Goal: Information Seeking & Learning: Learn about a topic

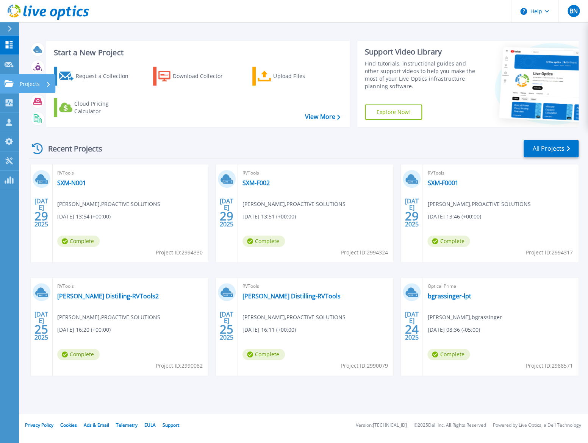
click at [12, 86] on icon at bounding box center [9, 83] width 9 height 6
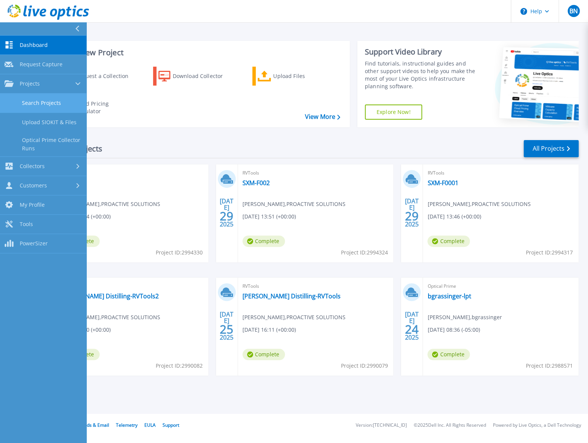
click at [35, 103] on link "Search Projects" at bounding box center [43, 103] width 86 height 19
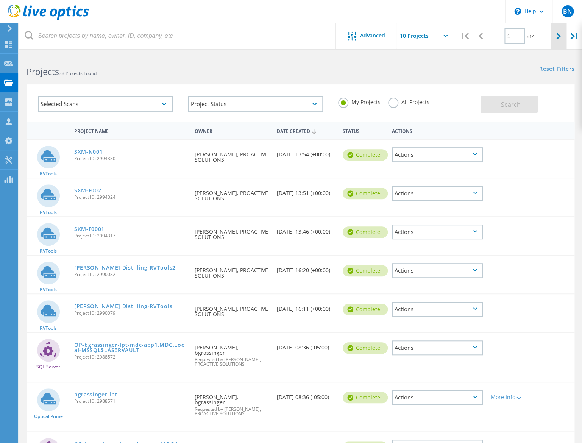
click at [560, 37] on icon at bounding box center [558, 36] width 5 height 6
type input "2"
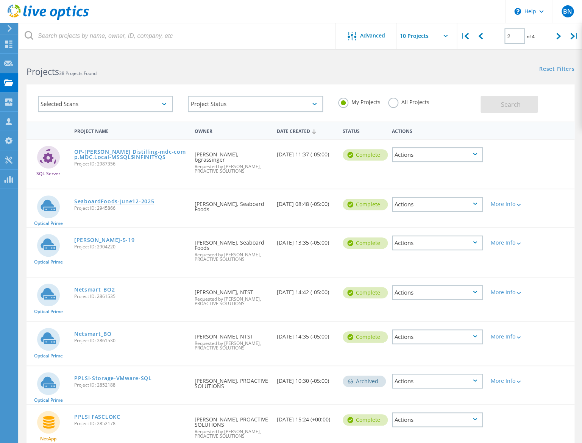
click at [103, 203] on link "SeaboardFoods-June12-2025" at bounding box center [114, 201] width 80 height 5
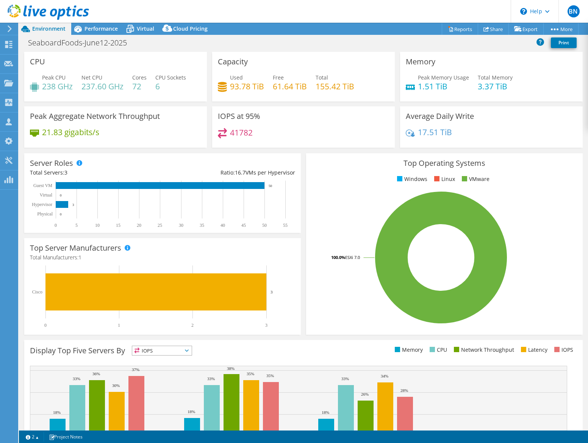
select select "USD"
click at [103, 29] on span "Performance" at bounding box center [100, 28] width 33 height 7
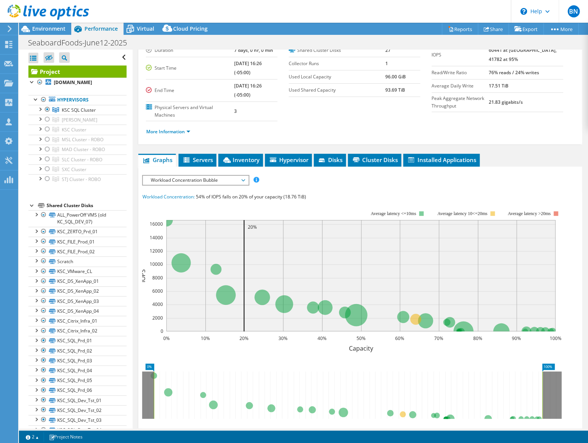
scroll to position [58, 0]
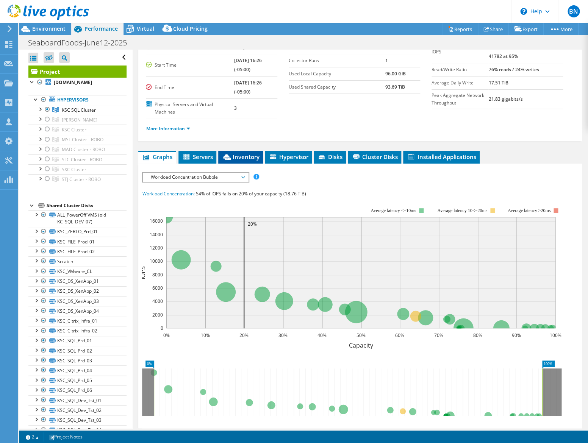
click at [242, 158] on span "Inventory" at bounding box center [240, 157] width 37 height 8
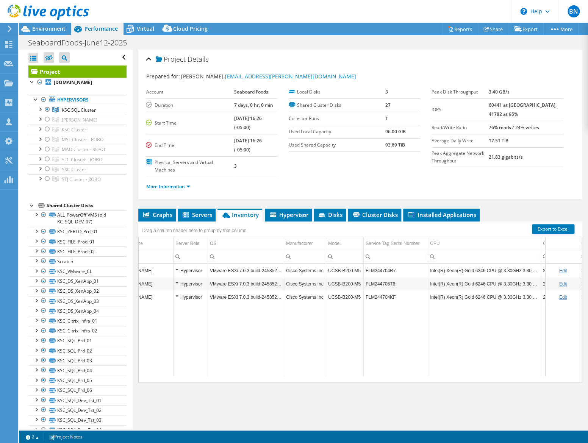
scroll to position [0, 0]
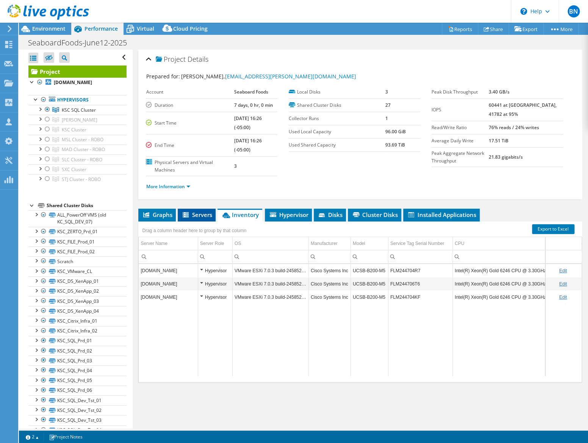
click at [202, 218] on span "Servers" at bounding box center [196, 215] width 30 height 8
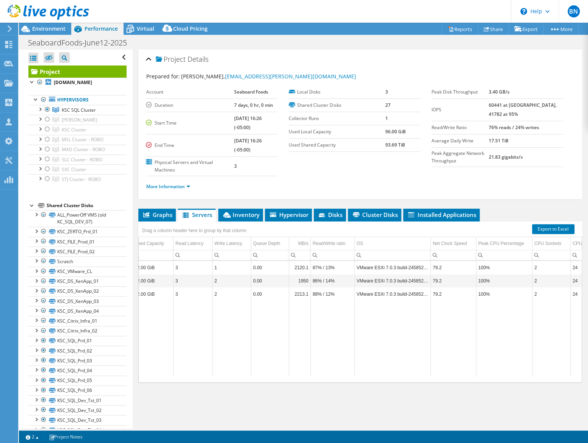
scroll to position [0, 193]
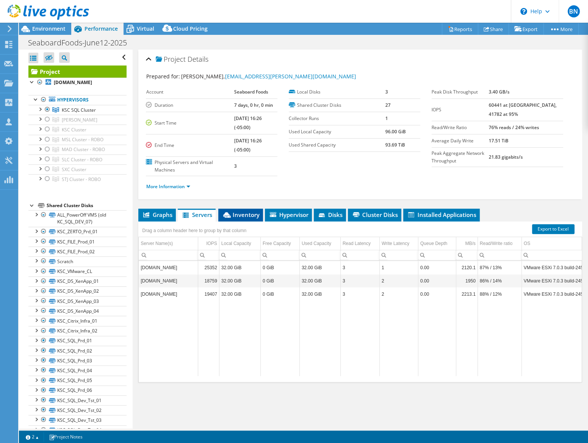
click at [243, 215] on span "Inventory" at bounding box center [240, 215] width 37 height 8
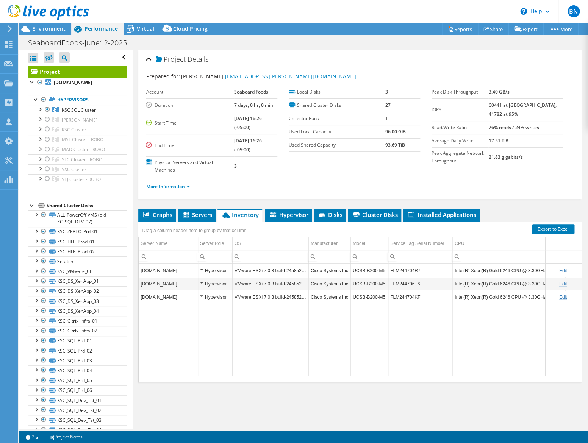
click at [175, 186] on link "More Information" at bounding box center [168, 186] width 44 height 6
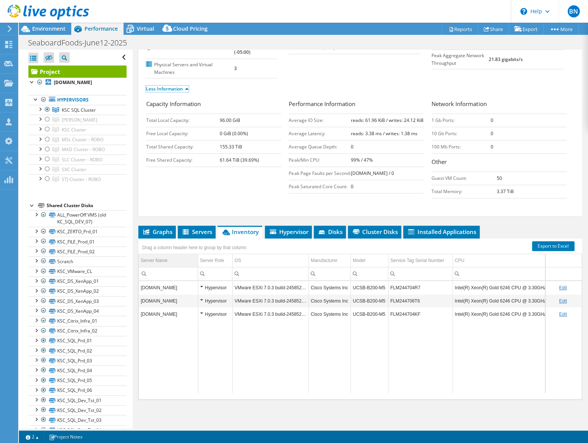
scroll to position [105, 0]
click at [162, 236] on span "Graphs" at bounding box center [157, 232] width 30 height 8
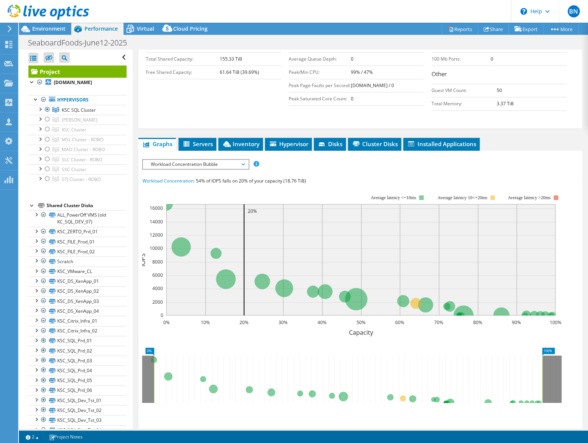
scroll to position [262, 0]
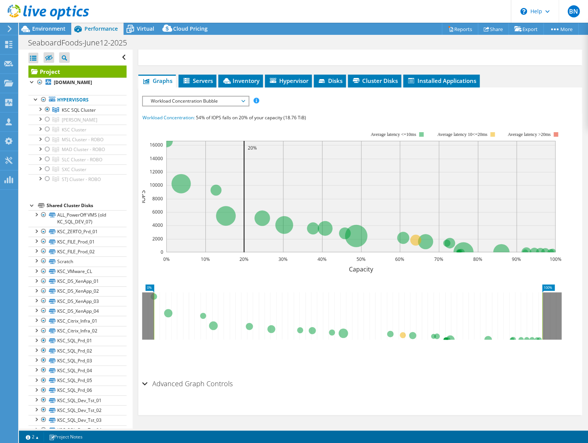
click at [200, 105] on span "Workload Concentration Bubble" at bounding box center [195, 101] width 97 height 9
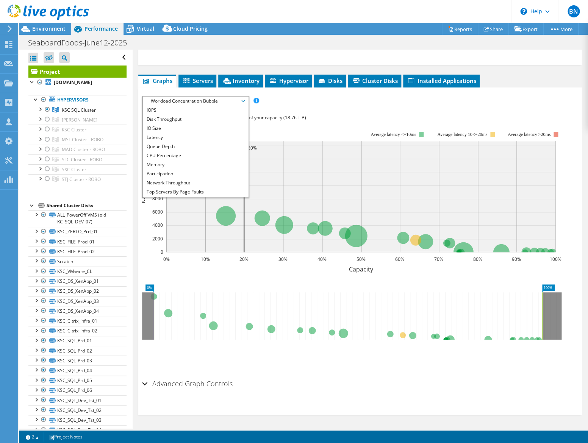
click at [318, 106] on div "IOPS Disk Throughput IO Size Latency Queue Depth CPU Percentage Memory Page Fau…" at bounding box center [360, 101] width 436 height 10
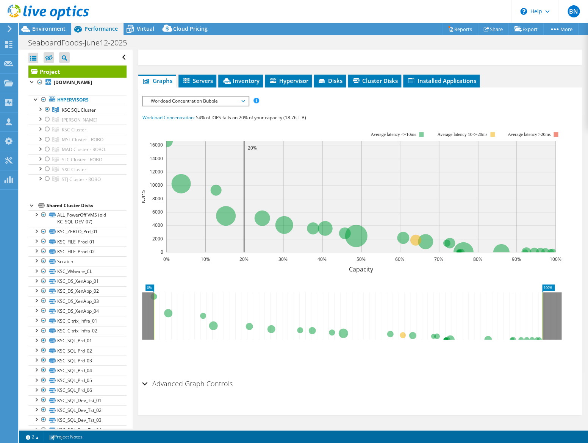
click at [205, 105] on span "Workload Concentration Bubble" at bounding box center [195, 101] width 97 height 9
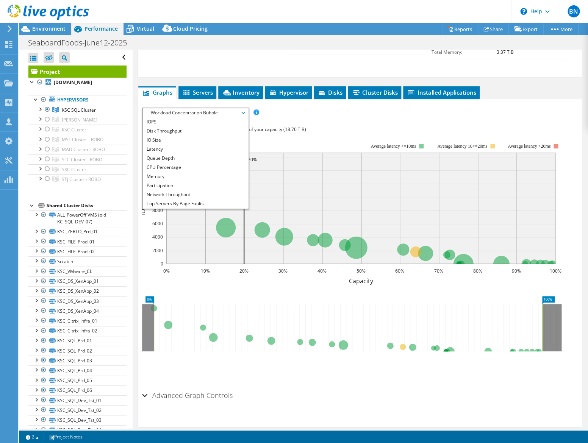
scroll to position [229, 0]
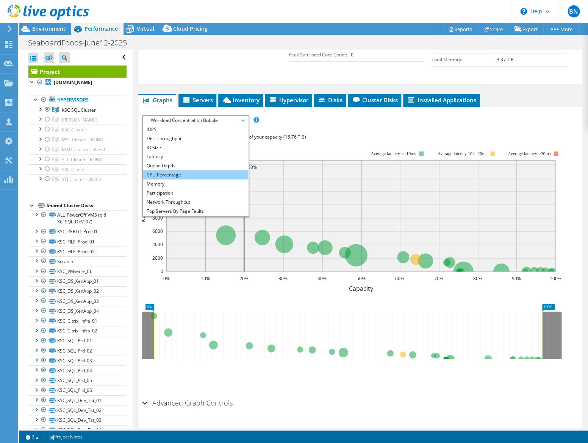
click at [192, 179] on li "CPU Percentage" at bounding box center [195, 174] width 105 height 9
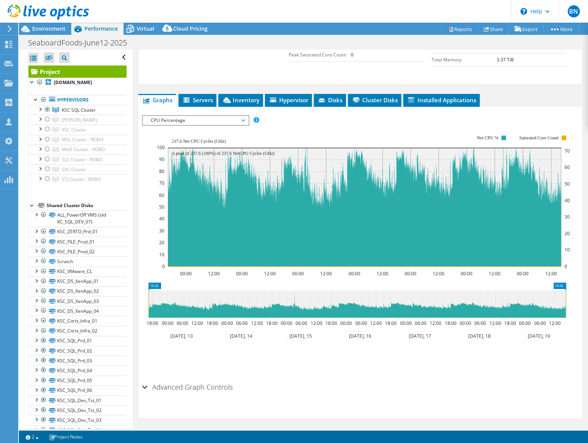
scroll to position [198, 0]
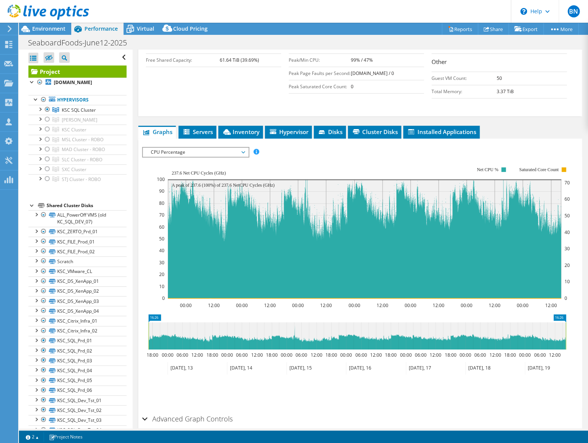
click at [243, 157] on span "CPU Percentage" at bounding box center [195, 152] width 97 height 9
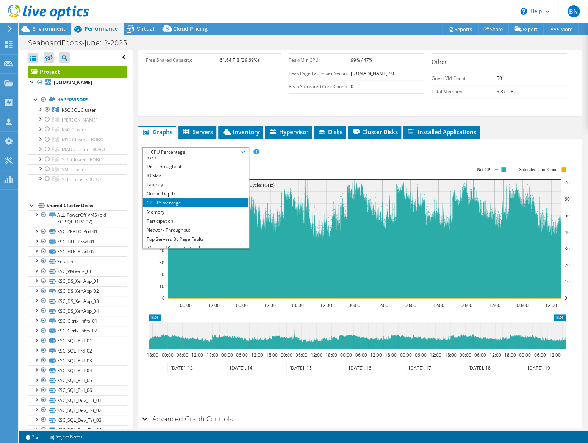
scroll to position [0, 0]
click at [306, 175] on rect at bounding box center [363, 232] width 414 height 151
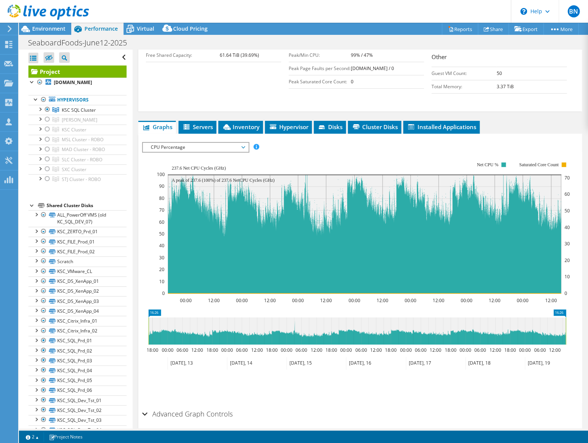
scroll to position [246, 0]
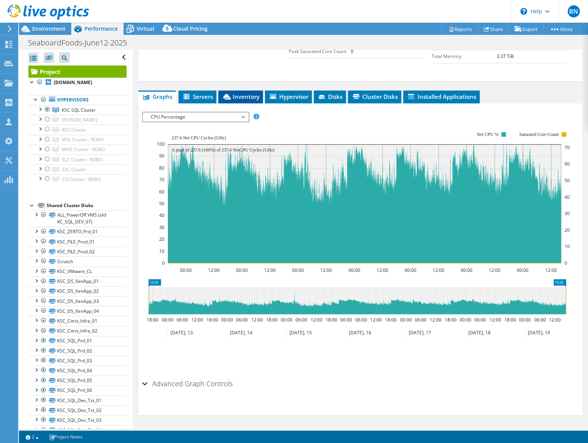
click at [240, 97] on span "Inventory" at bounding box center [240, 97] width 37 height 8
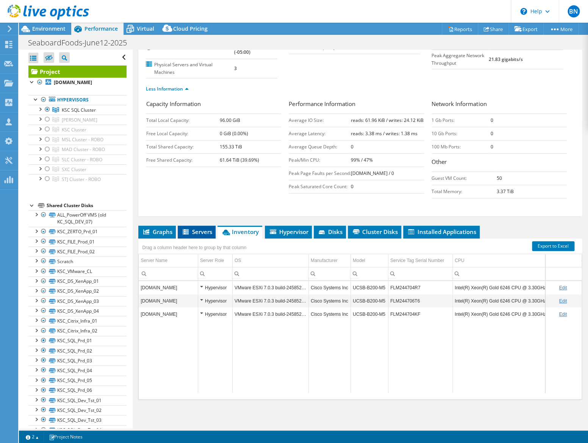
click at [200, 233] on span "Servers" at bounding box center [196, 232] width 30 height 8
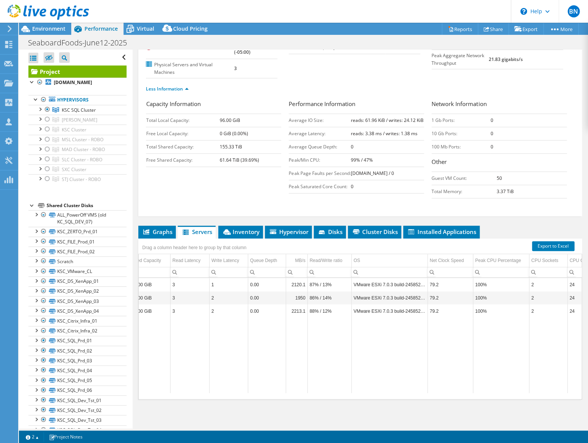
scroll to position [0, 173]
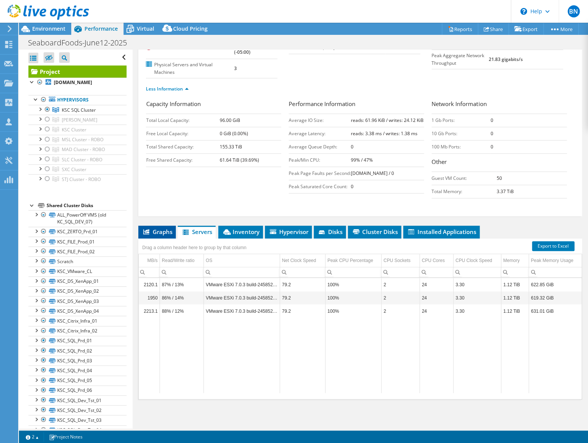
click at [156, 231] on span "Graphs" at bounding box center [157, 232] width 30 height 8
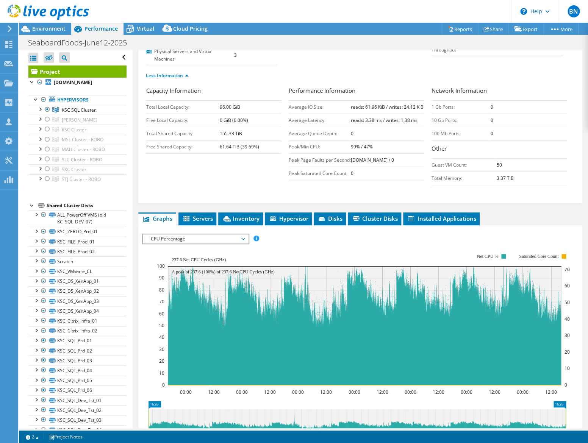
click at [169, 243] on span "CPU Percentage" at bounding box center [195, 238] width 97 height 9
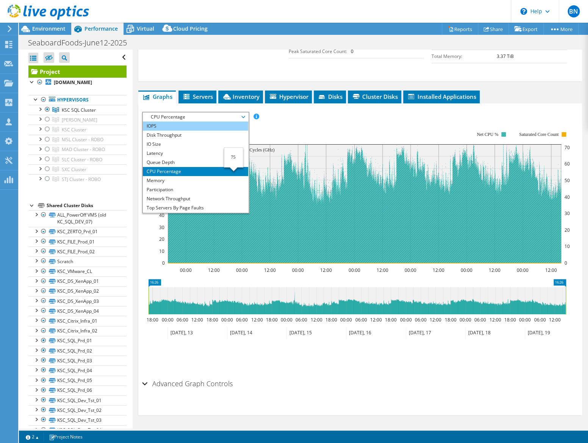
click at [164, 128] on li "IOPS" at bounding box center [195, 126] width 105 height 9
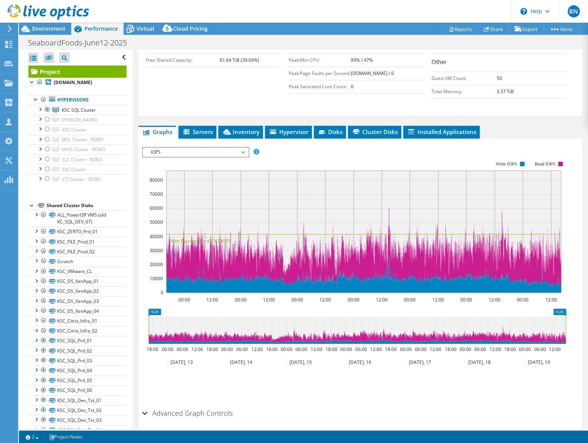
click at [176, 157] on span "IOPS" at bounding box center [195, 152] width 97 height 9
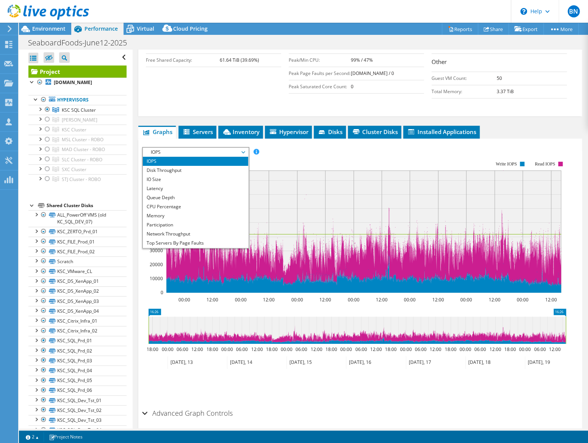
click at [343, 156] on div "IOPS Disk Throughput IO Size Latency Queue Depth CPU Percentage Memory Page Fau…" at bounding box center [360, 274] width 436 height 262
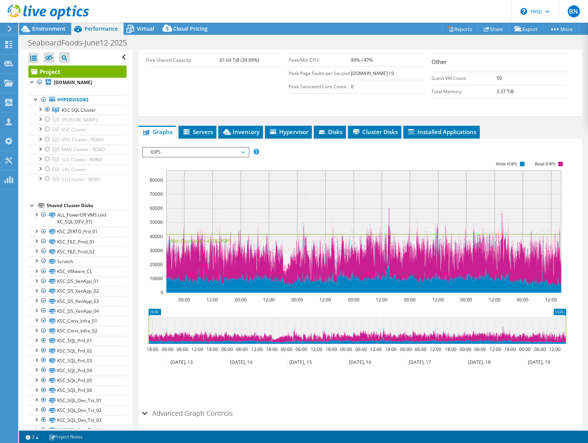
click at [235, 157] on span "IOPS" at bounding box center [195, 152] width 97 height 9
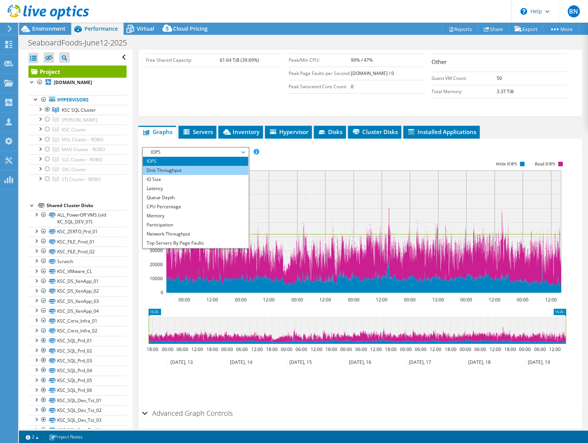
click at [229, 175] on li "Disk Throughput" at bounding box center [195, 170] width 105 height 9
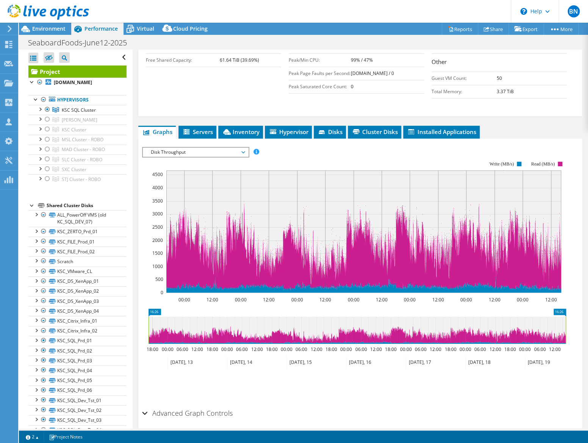
click at [159, 157] on span "Disk Throughput" at bounding box center [195, 152] width 97 height 9
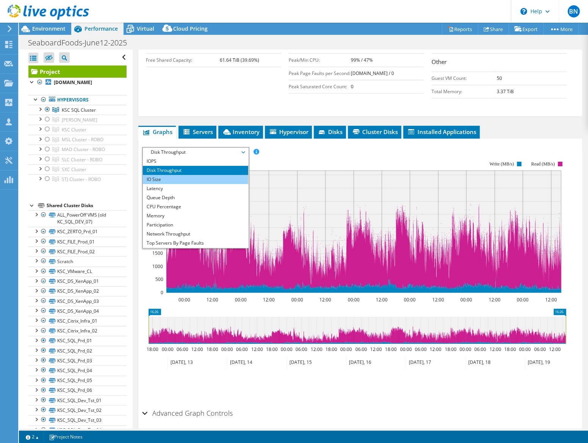
click at [158, 184] on li "IO Size" at bounding box center [195, 179] width 105 height 9
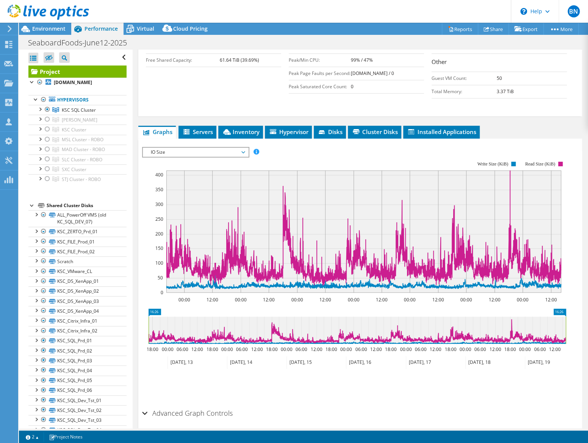
click at [164, 157] on span "IO Size" at bounding box center [195, 152] width 97 height 9
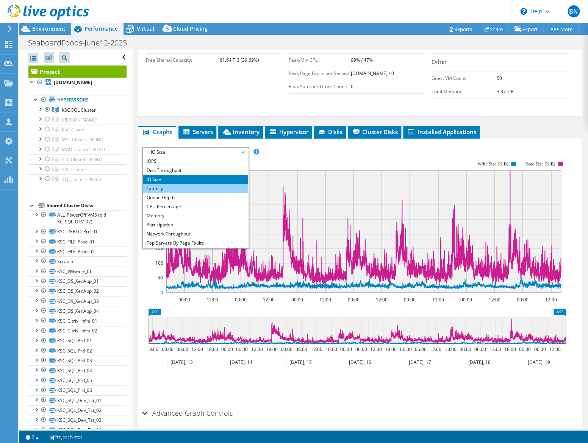
click at [161, 193] on li "Latency" at bounding box center [195, 188] width 105 height 9
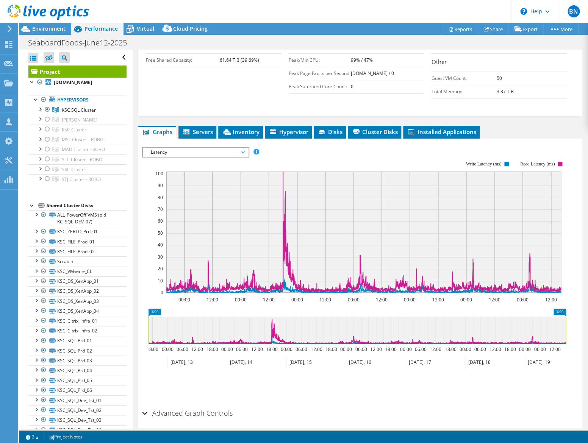
click at [164, 157] on span "Latency" at bounding box center [195, 152] width 97 height 9
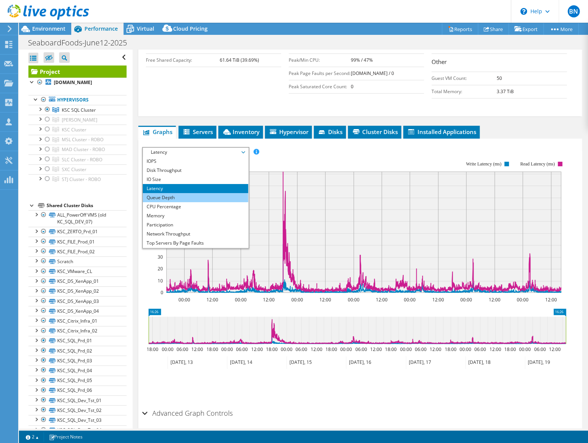
click at [167, 202] on li "Queue Depth" at bounding box center [195, 197] width 105 height 9
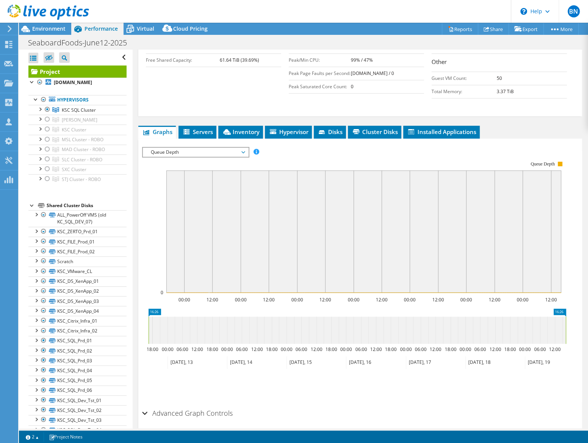
click at [170, 157] on span "Queue Depth" at bounding box center [195, 152] width 97 height 9
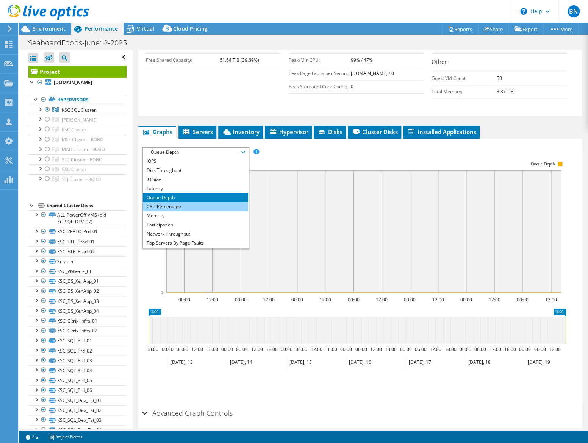
click at [166, 211] on li "CPU Percentage" at bounding box center [195, 206] width 105 height 9
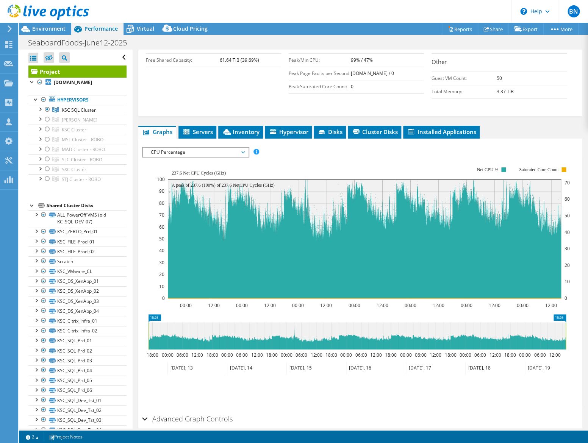
click at [169, 157] on span "CPU Percentage" at bounding box center [195, 152] width 97 height 9
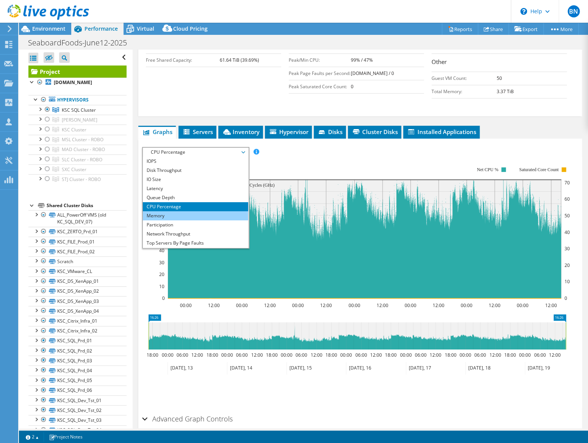
click at [163, 220] on li "Memory" at bounding box center [195, 215] width 105 height 9
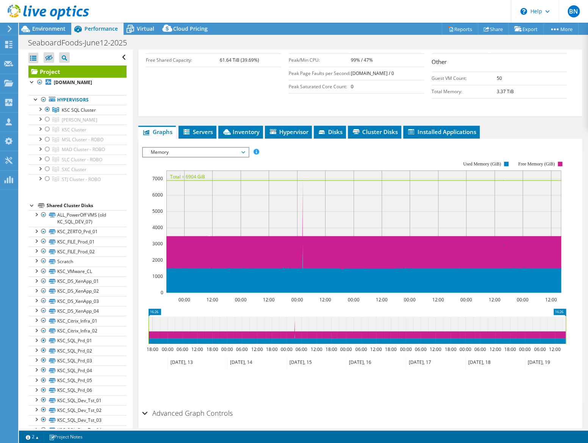
click at [168, 157] on span "Memory" at bounding box center [195, 152] width 97 height 9
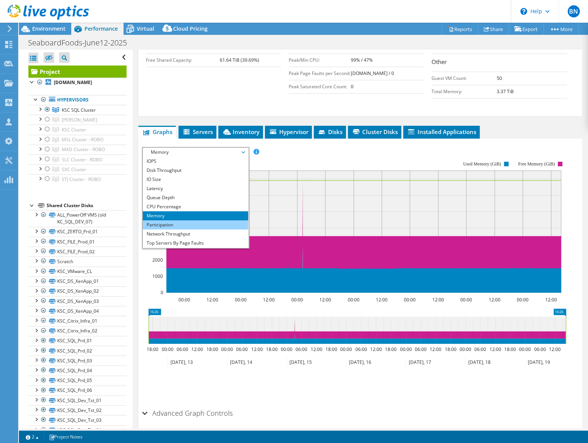
click at [162, 229] on li "Participation" at bounding box center [195, 224] width 105 height 9
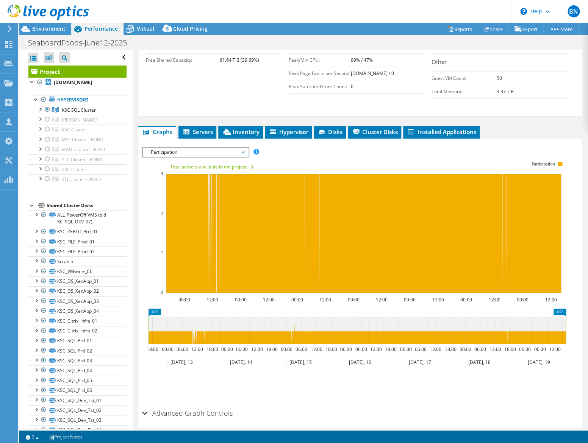
click at [171, 157] on span "Participation" at bounding box center [195, 152] width 97 height 9
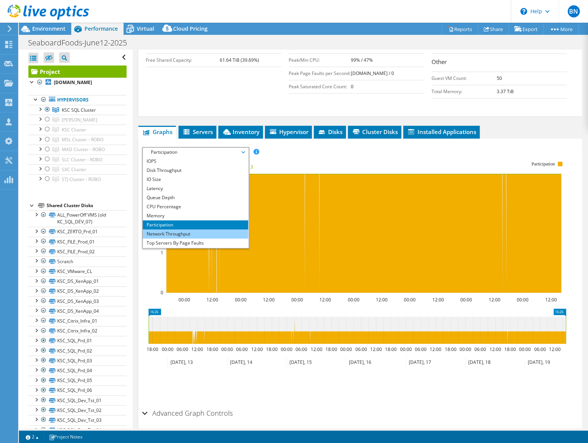
click at [166, 239] on li "Network Throughput" at bounding box center [195, 233] width 105 height 9
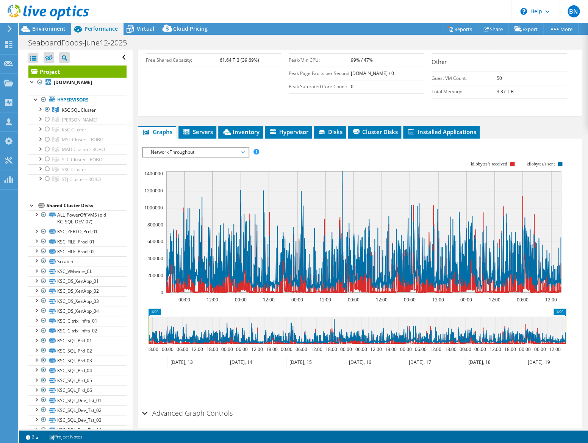
click at [214, 157] on span "Network Throughput" at bounding box center [195, 152] width 97 height 9
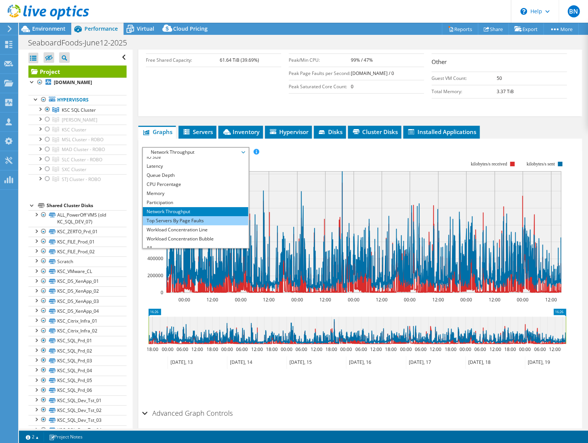
scroll to position [21, 0]
click at [177, 227] on li "Top Servers By Page Faults" at bounding box center [195, 222] width 105 height 9
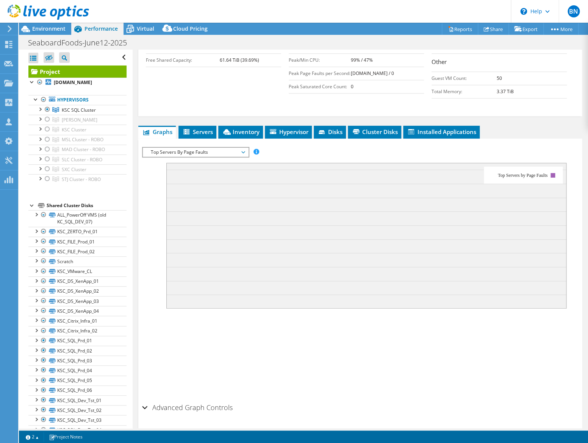
scroll to position [179, 0]
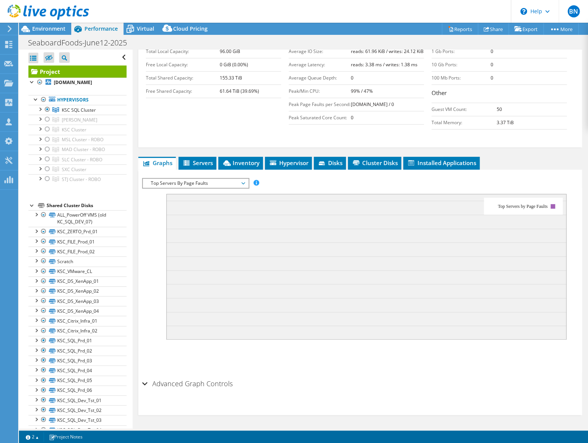
click at [180, 184] on span "Top Servers By Page Faults" at bounding box center [195, 183] width 97 height 9
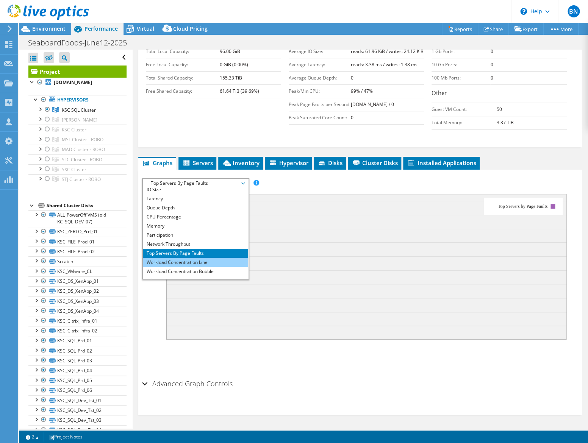
click at [173, 261] on li "Workload Concentration Line" at bounding box center [195, 262] width 105 height 9
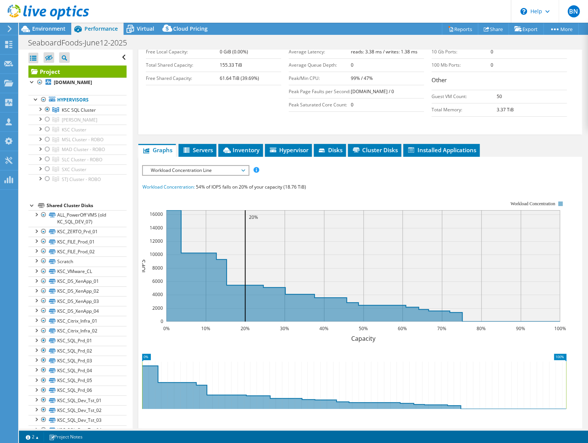
click at [176, 175] on span "Workload Concentration Line" at bounding box center [195, 170] width 97 height 9
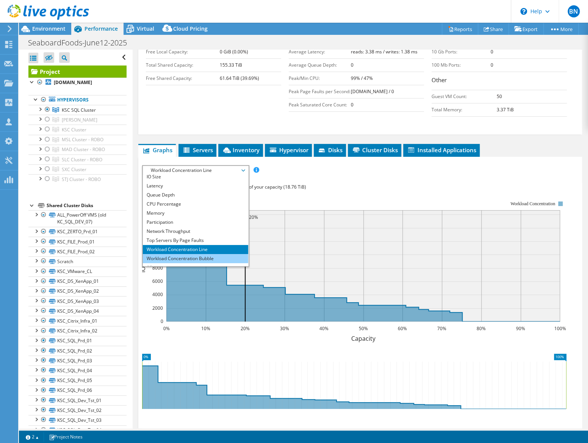
click at [171, 263] on li "Workload Concentration Bubble" at bounding box center [195, 258] width 105 height 9
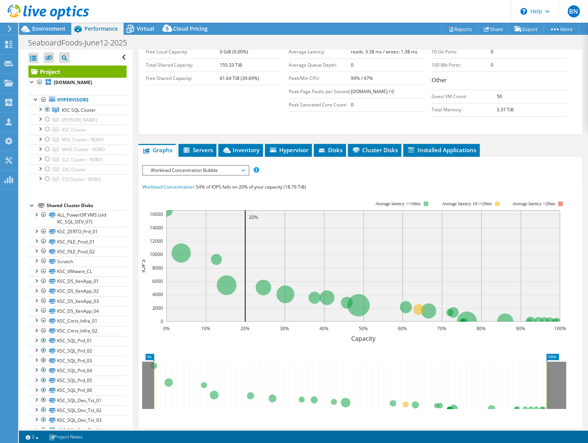
click at [170, 175] on span "Workload Concentration Bubble" at bounding box center [195, 170] width 97 height 9
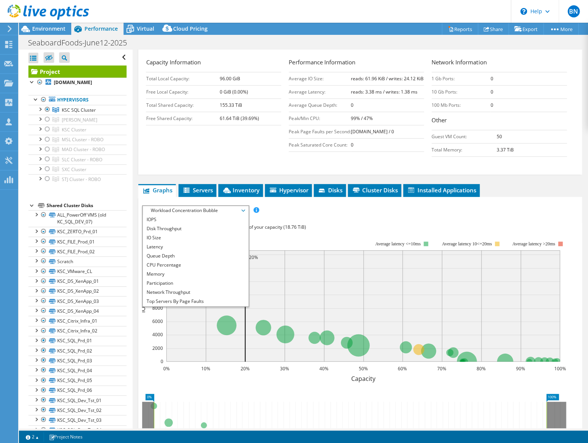
scroll to position [115, 0]
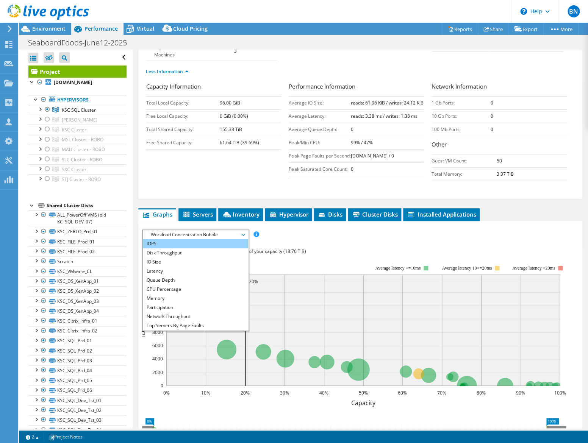
click at [167, 248] on li "IOPS" at bounding box center [195, 243] width 105 height 9
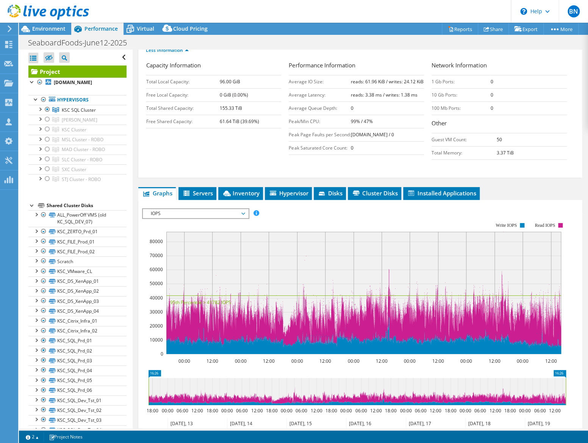
scroll to position [167, 0]
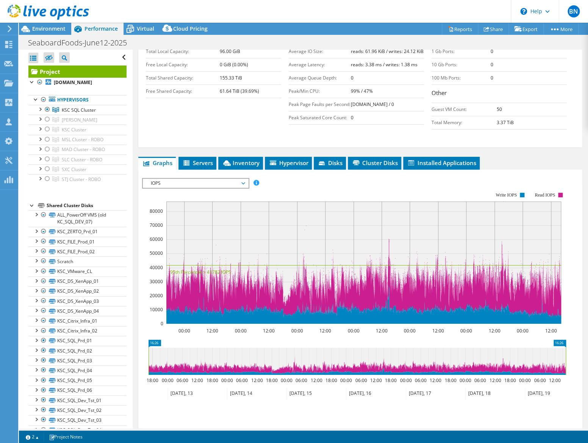
click at [163, 188] on span "IOPS" at bounding box center [195, 183] width 97 height 9
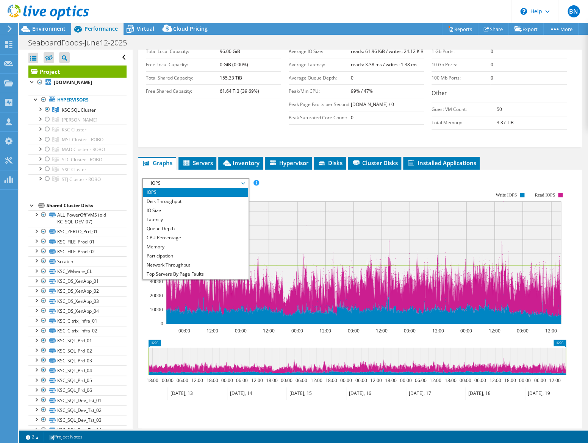
click at [293, 199] on rect at bounding box center [354, 258] width 424 height 151
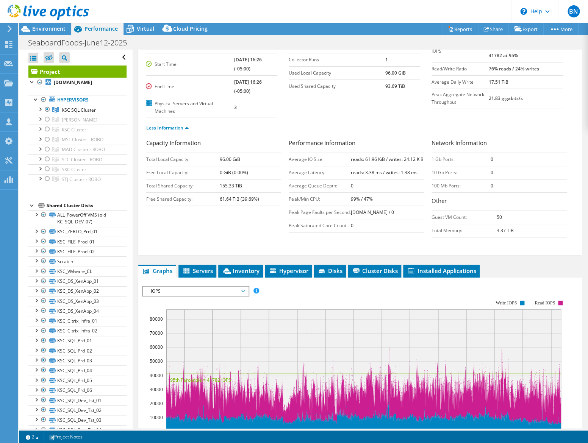
scroll to position [64, 0]
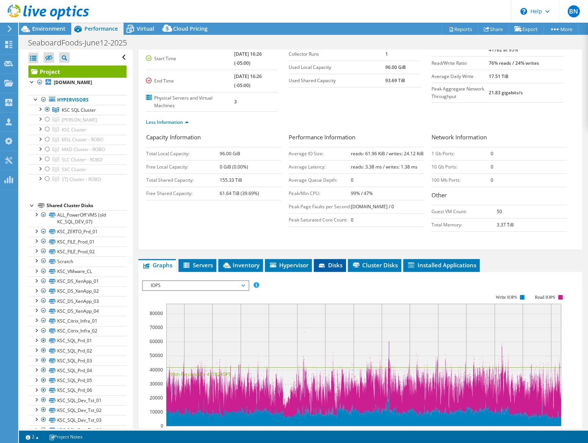
click at [334, 269] on span "Disks" at bounding box center [329, 265] width 25 height 8
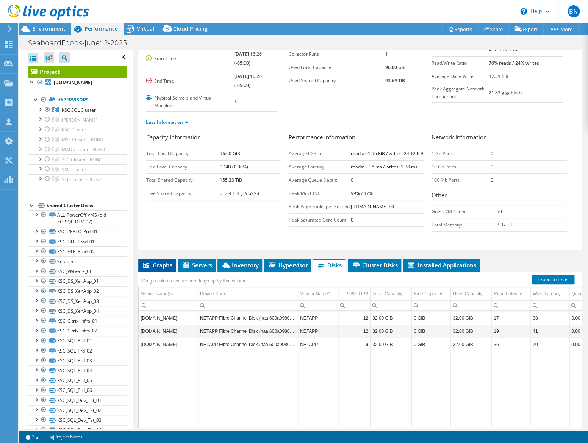
click at [164, 269] on span "Graphs" at bounding box center [157, 265] width 30 height 8
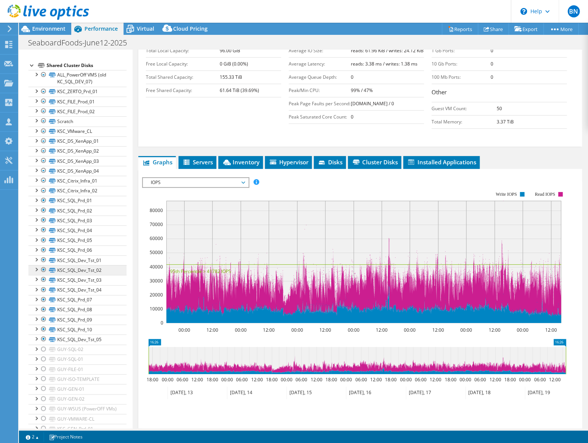
scroll to position [129, 0]
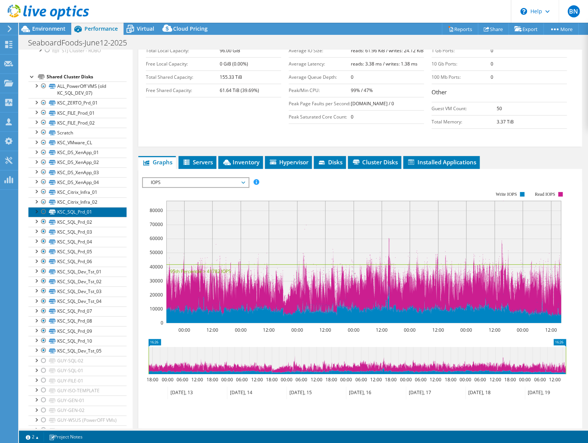
click at [87, 210] on link "KSC_SQL_Prd_01" at bounding box center [77, 212] width 98 height 10
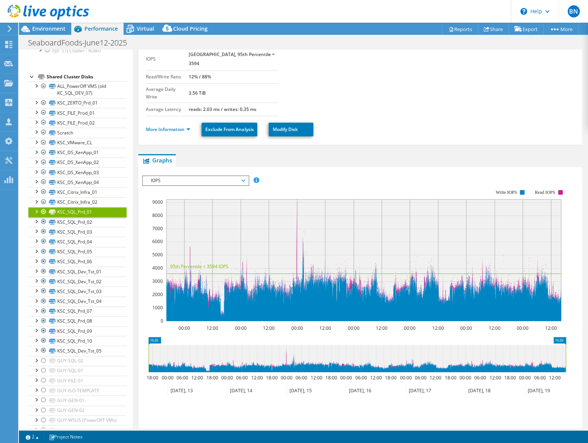
scroll to position [0, 0]
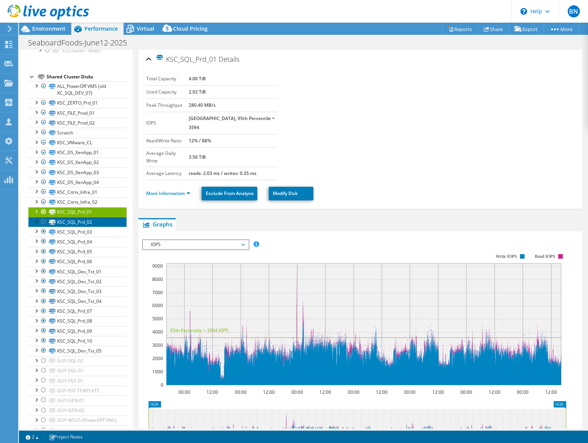
click at [80, 223] on link "KSC_SQL_Prd_02" at bounding box center [77, 222] width 98 height 10
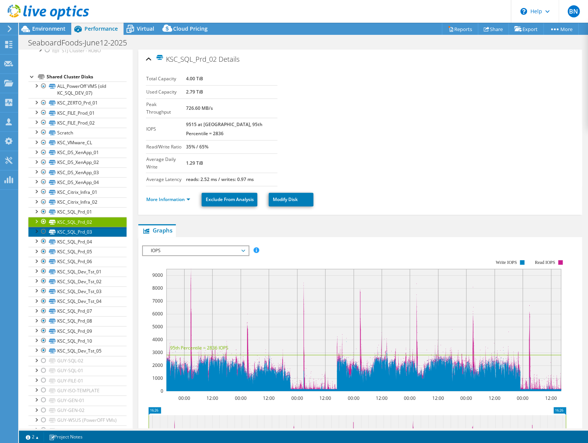
click at [79, 235] on link "KSC_SQL_Prd_03" at bounding box center [77, 232] width 98 height 10
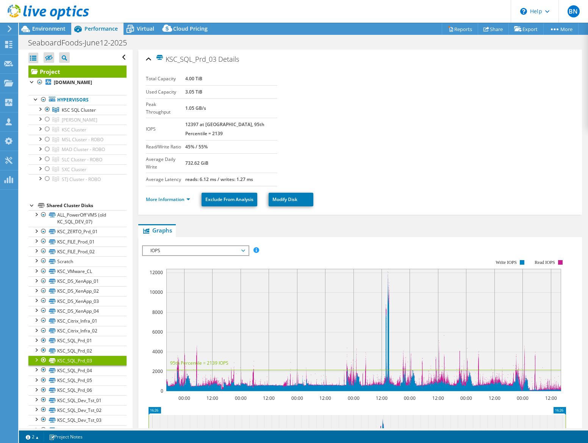
select select "USD"
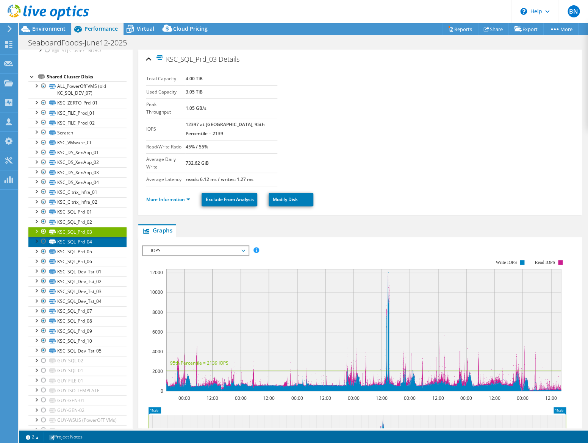
click at [78, 242] on link "KSC_SQL_Prd_04" at bounding box center [77, 242] width 98 height 10
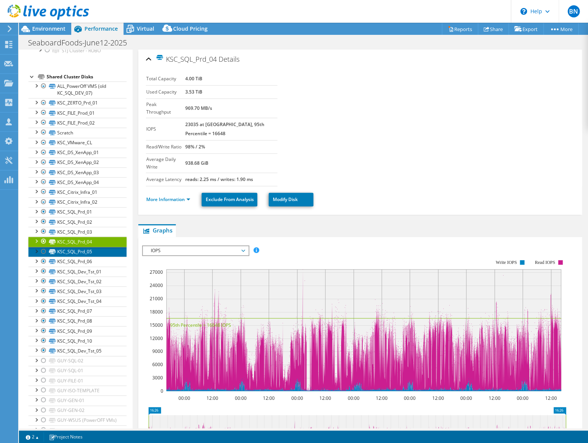
click at [79, 252] on link "KSC_SQL_Prd_05" at bounding box center [77, 252] width 98 height 10
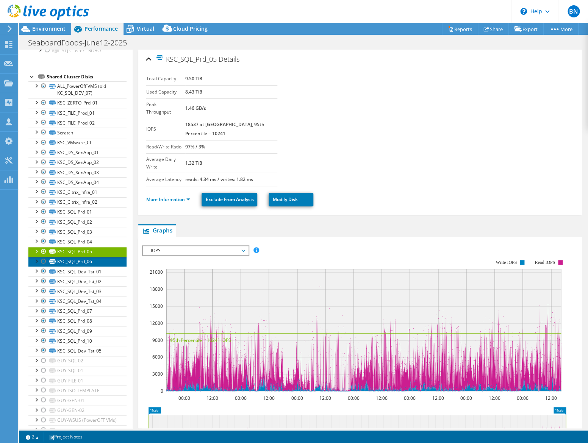
click at [80, 262] on link "KSC_SQL_Prd_06" at bounding box center [77, 262] width 98 height 10
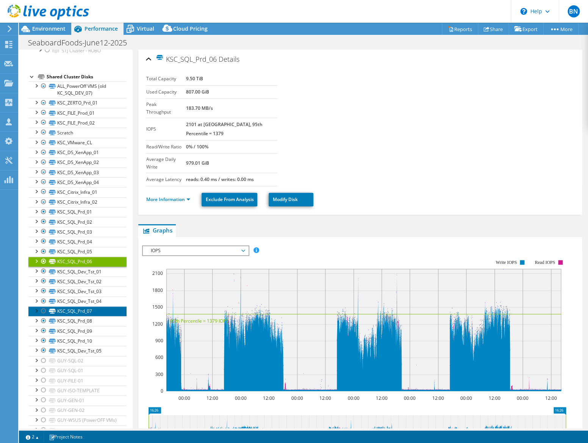
click at [75, 312] on link "KSC_SQL_Prd_07" at bounding box center [77, 311] width 98 height 10
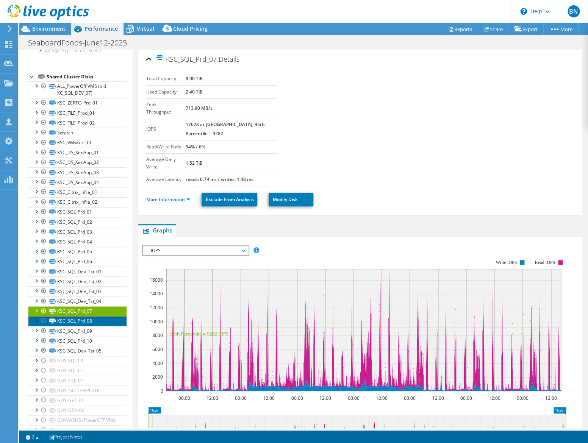
click at [75, 322] on link "KSC_SQL_Prd_08" at bounding box center [77, 321] width 98 height 10
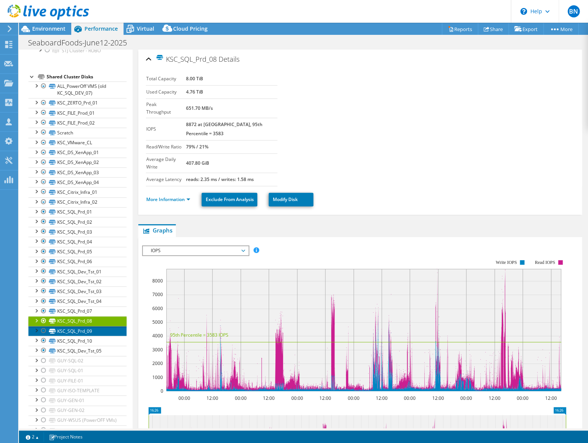
click at [74, 332] on link "KSC_SQL_Prd_09" at bounding box center [77, 331] width 98 height 10
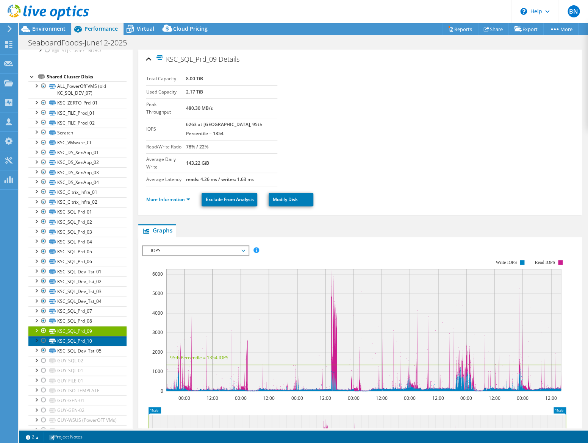
click at [71, 341] on link "KSC_SQL_Prd_10" at bounding box center [77, 341] width 98 height 10
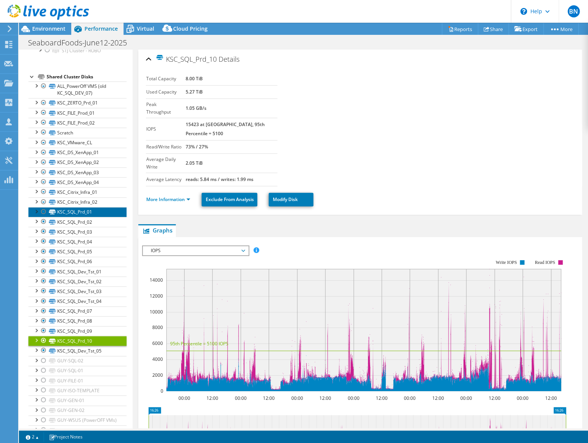
click at [74, 214] on link "KSC_SQL_Prd_01" at bounding box center [77, 212] width 98 height 10
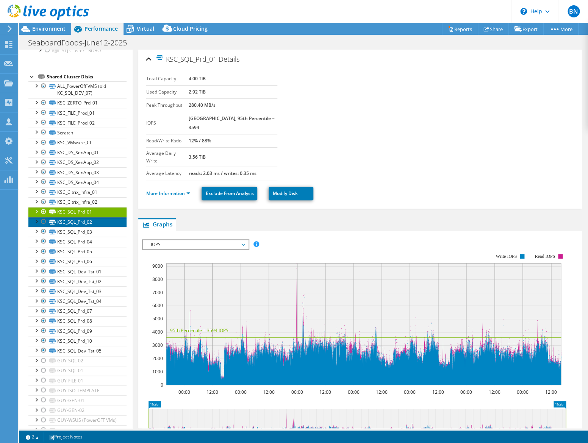
click at [78, 223] on link "KSC_SQL_Prd_02" at bounding box center [77, 222] width 98 height 10
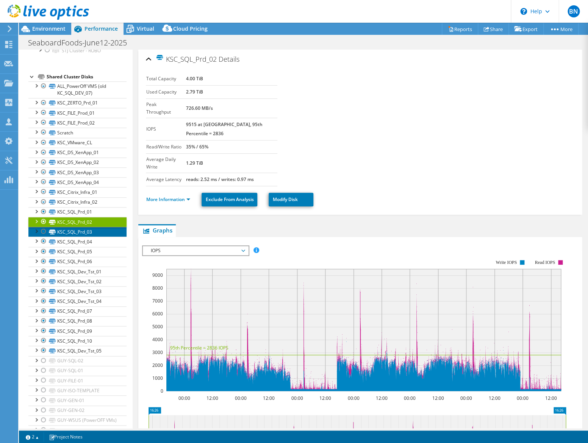
click at [76, 231] on link "KSC_SQL_Prd_03" at bounding box center [77, 232] width 98 height 10
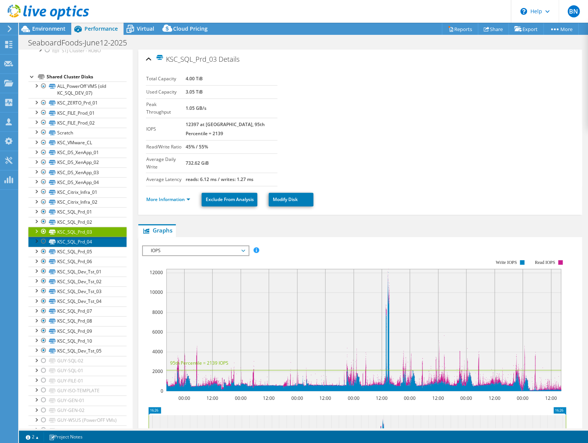
click at [75, 240] on link "KSC_SQL_Prd_04" at bounding box center [77, 242] width 98 height 10
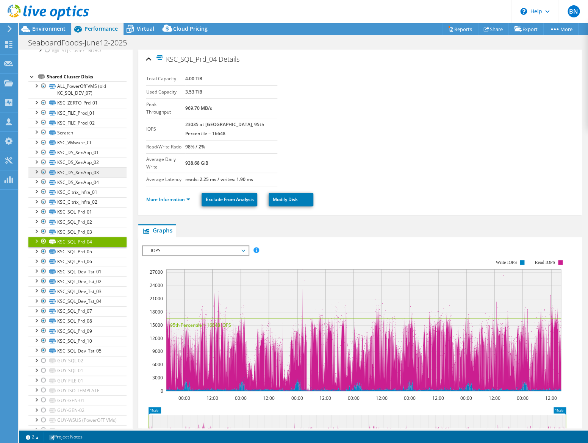
scroll to position [0, 0]
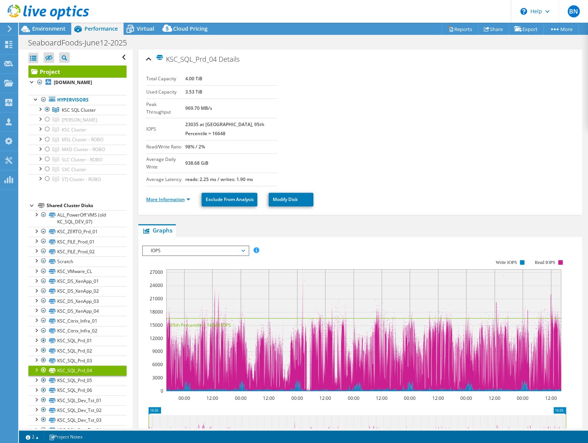
click at [176, 196] on link "More Information" at bounding box center [168, 199] width 44 height 6
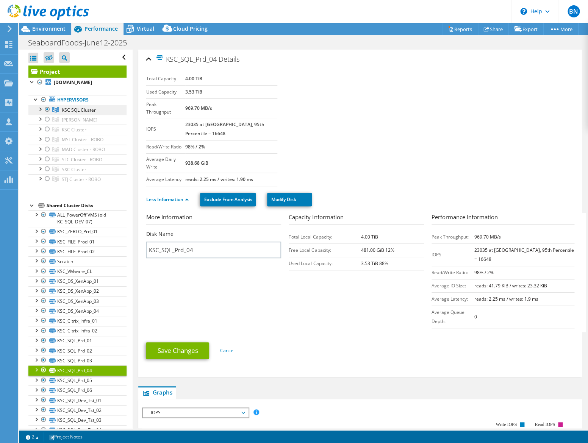
click at [72, 109] on span "KSC SQL Cluster" at bounding box center [79, 110] width 34 height 6
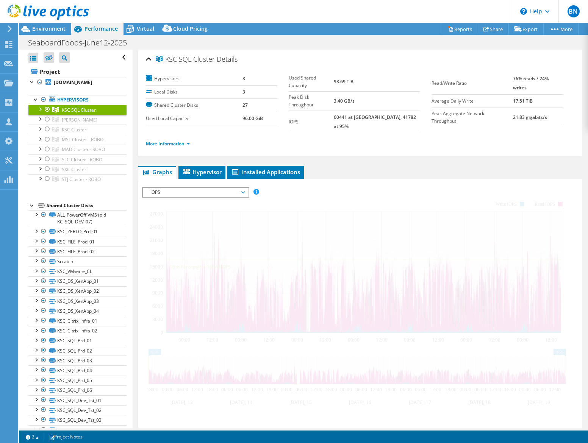
select select "USD"
click at [186, 189] on span "IOPS" at bounding box center [195, 192] width 97 height 9
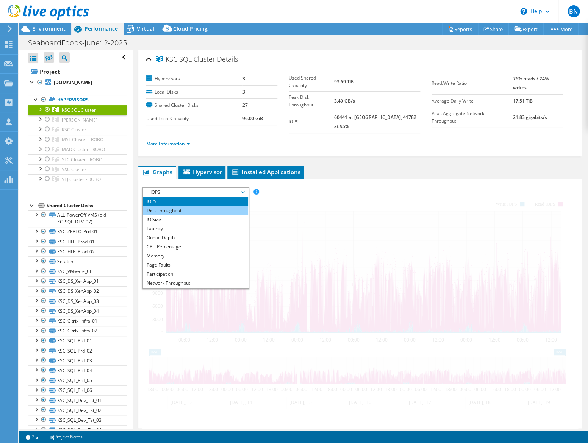
click at [183, 207] on li "Disk Throughput" at bounding box center [195, 210] width 105 height 9
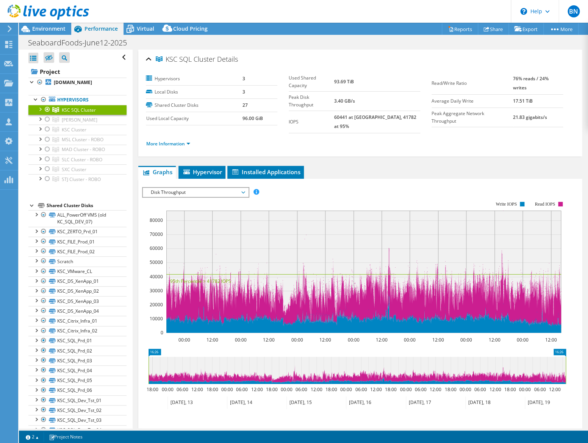
click at [177, 183] on div "IOPS Disk Throughput IO Size Latency Queue Depth CPU Percentage Memory Page Fau…" at bounding box center [360, 314] width 436 height 262
click at [177, 189] on span "Disk Throughput" at bounding box center [195, 192] width 97 height 9
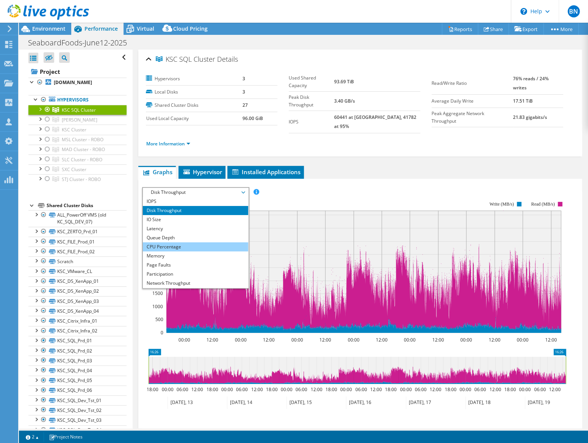
click at [163, 242] on li "CPU Percentage" at bounding box center [195, 246] width 105 height 9
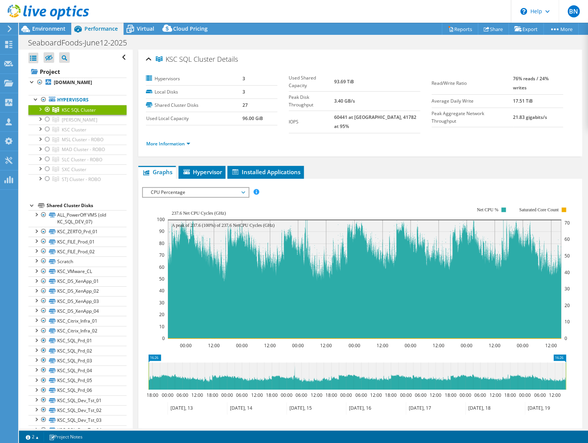
click at [32, 206] on div at bounding box center [32, 205] width 8 height 8
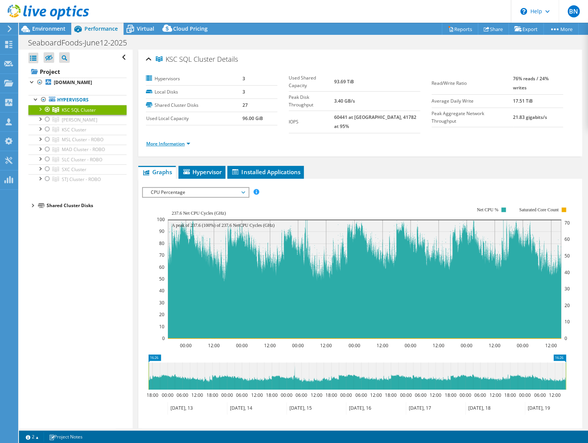
click at [168, 140] on link "More Information" at bounding box center [168, 143] width 44 height 6
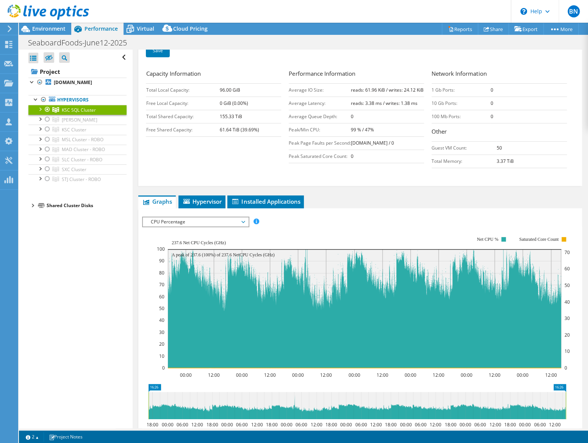
scroll to position [200, 0]
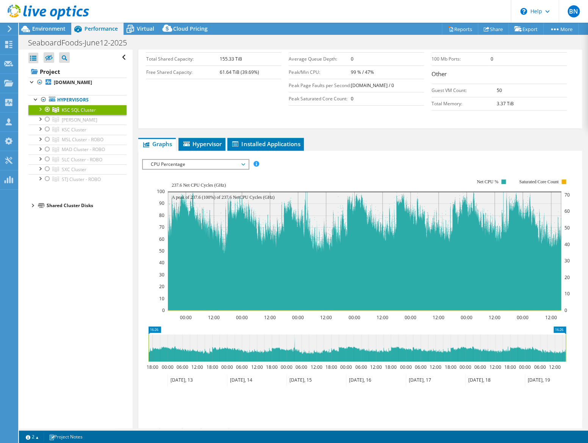
click at [34, 205] on div at bounding box center [32, 205] width 8 height 8
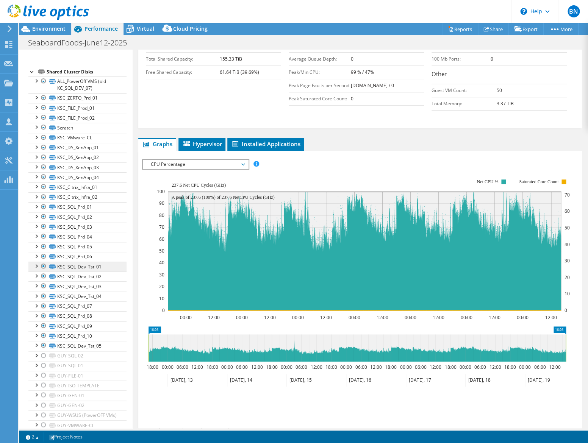
scroll to position [135, 0]
click at [74, 209] on link "KSC_SQL_Prd_01" at bounding box center [77, 206] width 98 height 10
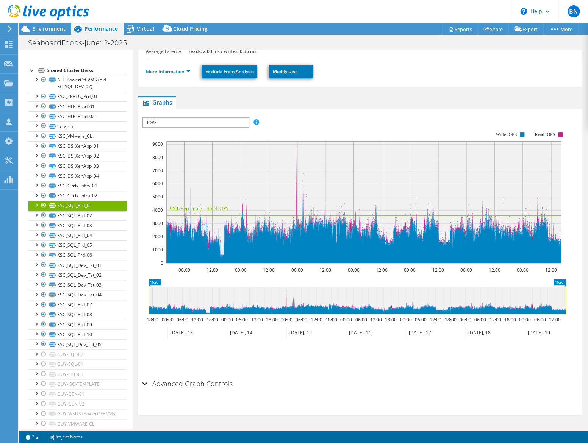
scroll to position [106, 0]
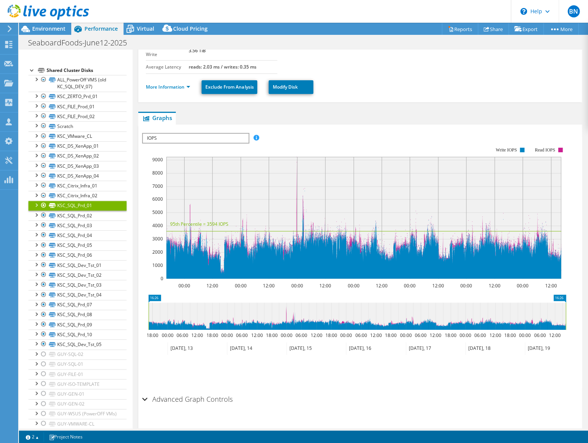
click at [180, 134] on span "IOPS" at bounding box center [195, 138] width 105 height 9
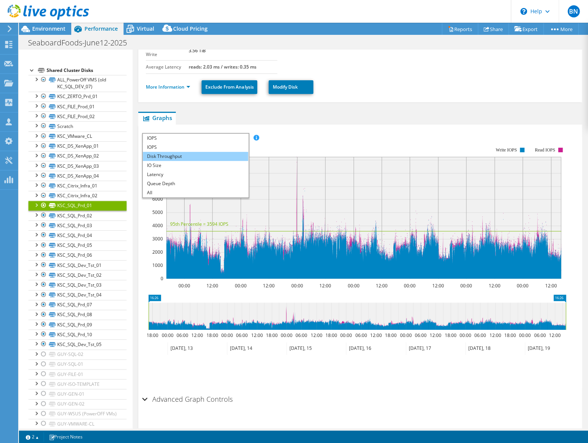
click at [169, 152] on li "Disk Throughput" at bounding box center [195, 156] width 105 height 9
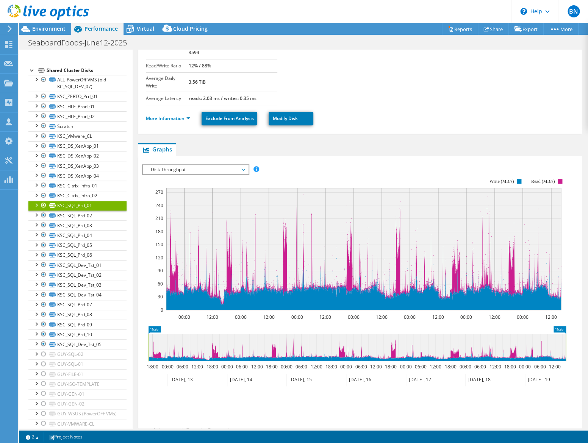
scroll to position [77, 0]
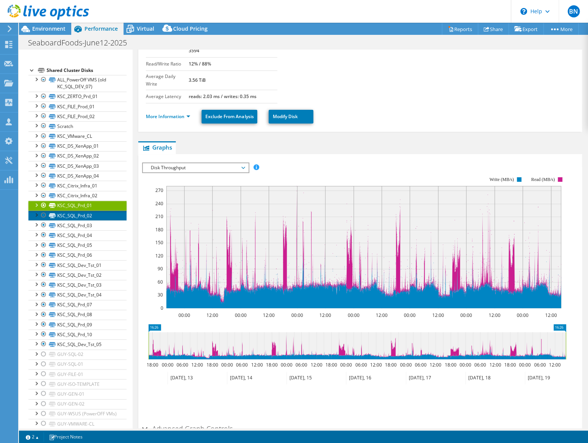
click at [78, 216] on link "KSC_SQL_Prd_02" at bounding box center [77, 216] width 98 height 10
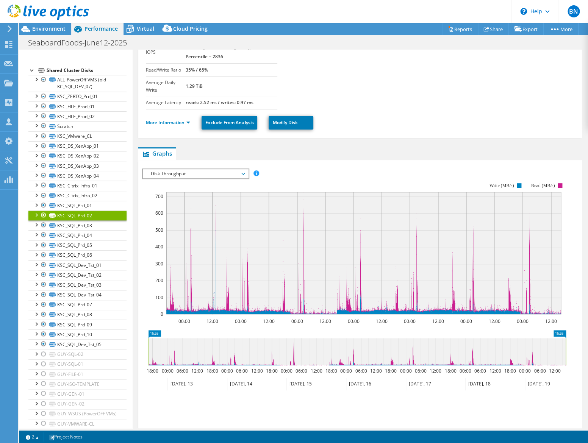
scroll to position [64, 0]
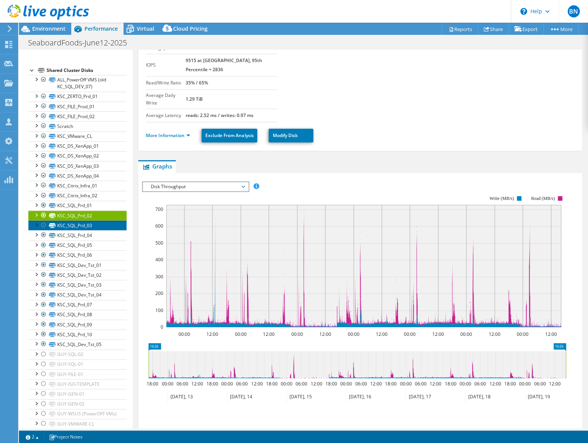
click at [78, 228] on link "KSC_SQL_Prd_03" at bounding box center [77, 225] width 98 height 10
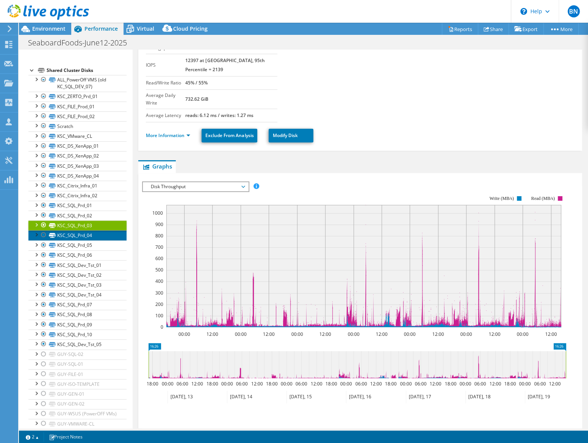
click at [78, 237] on link "KSC_SQL_Prd_04" at bounding box center [77, 235] width 98 height 10
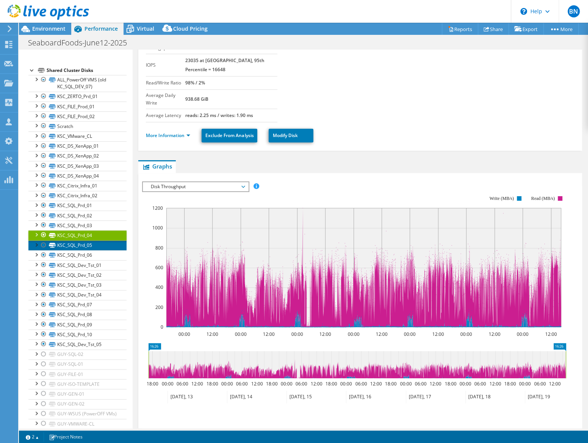
click at [76, 246] on link "KSC_SQL_Prd_05" at bounding box center [77, 245] width 98 height 10
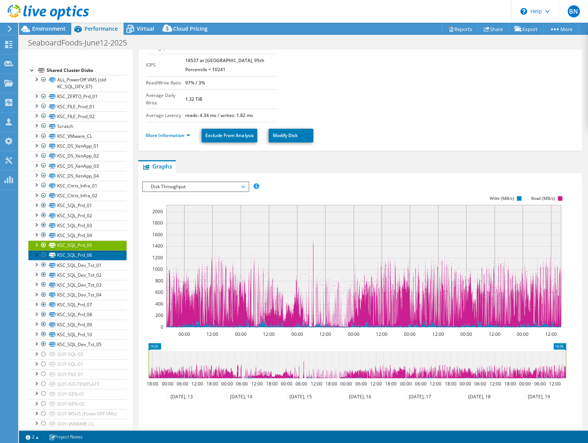
click at [76, 257] on link "KSC_SQL_Prd_06" at bounding box center [77, 255] width 98 height 10
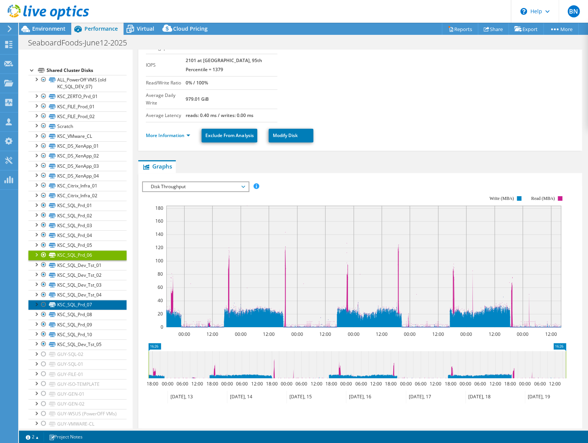
click at [76, 305] on link "KSC_SQL_Prd_07" at bounding box center [77, 305] width 98 height 10
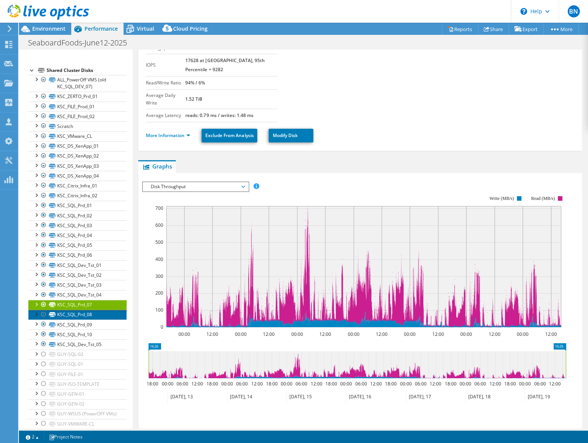
click at [74, 317] on link "KSC_SQL_Prd_08" at bounding box center [77, 315] width 98 height 10
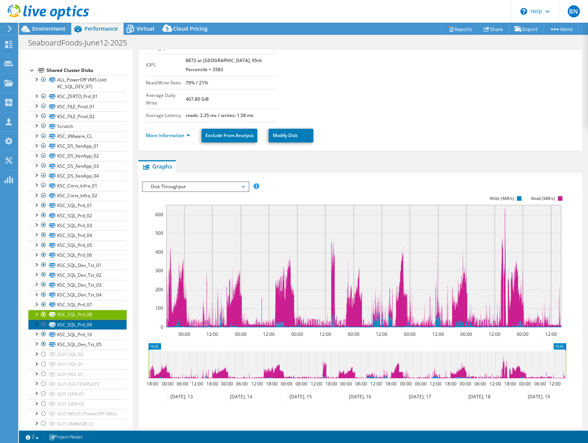
click at [72, 325] on link "KSC_SQL_Prd_09" at bounding box center [77, 325] width 98 height 10
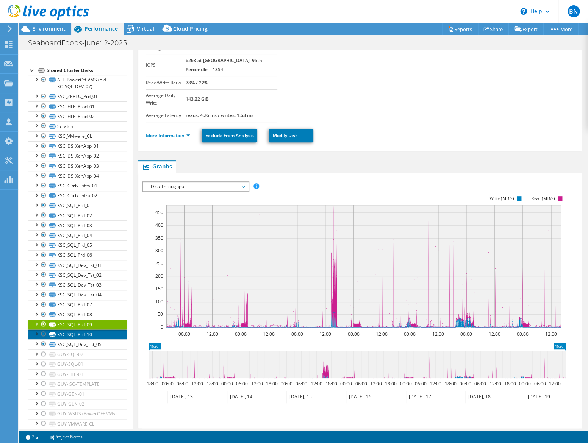
click at [72, 334] on link "KSC_SQL_Prd_10" at bounding box center [77, 334] width 98 height 10
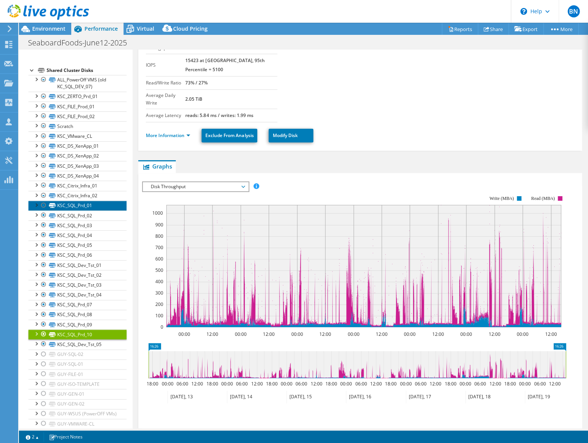
click at [69, 208] on link "KSC_SQL_Prd_01" at bounding box center [77, 206] width 98 height 10
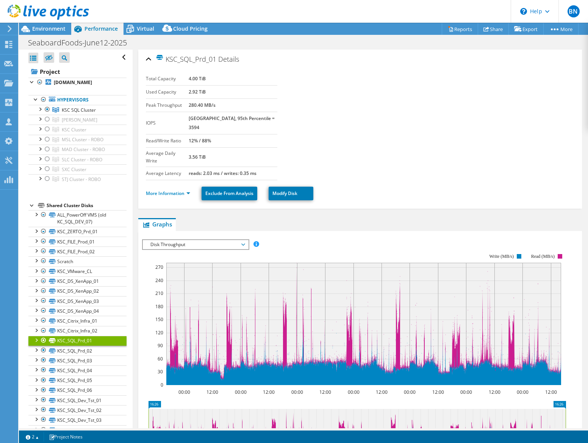
select select "USD"
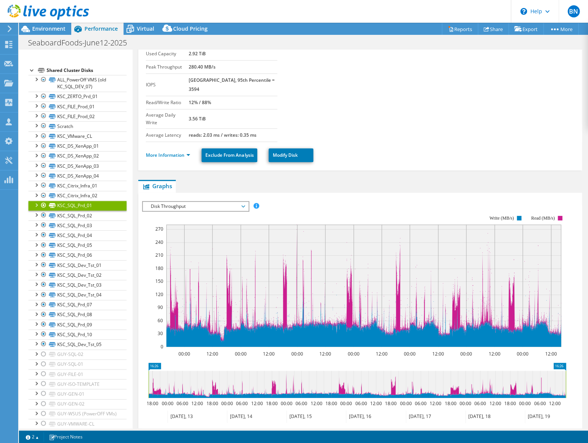
scroll to position [39, 0]
